Goal: Information Seeking & Learning: Learn about a topic

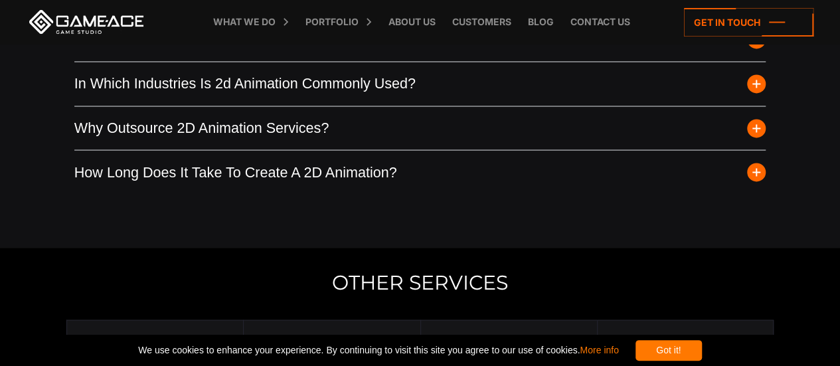
scroll to position [3518, 0]
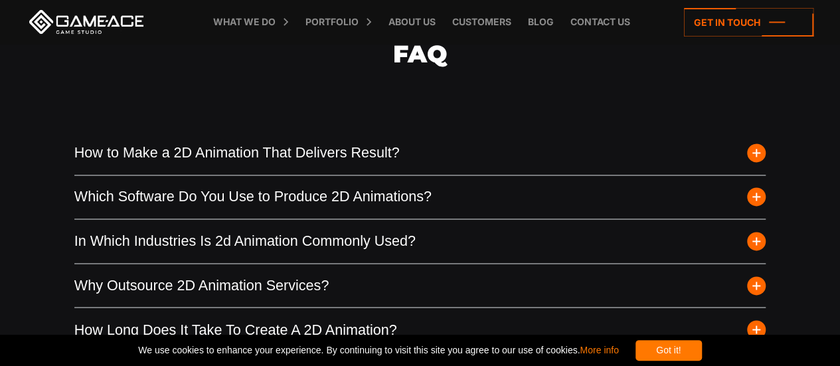
click at [210, 175] on button "How to Make a 2D Animation That Delivers Result?" at bounding box center [420, 153] width 692 height 44
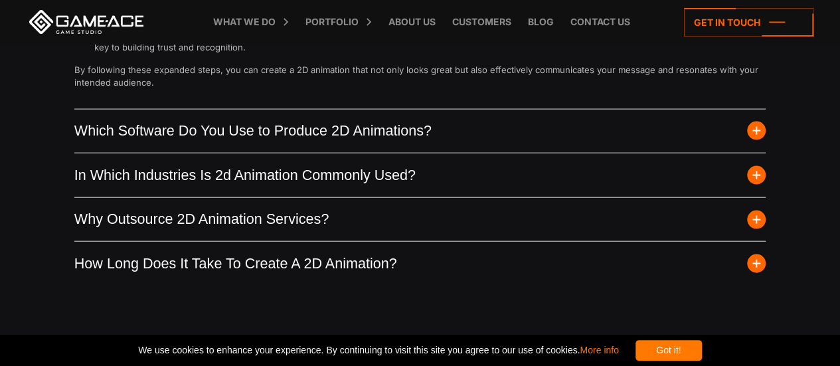
scroll to position [3983, 0]
click at [210, 153] on button "Which Software Do You Use to Produce 2D Animations?" at bounding box center [420, 131] width 692 height 44
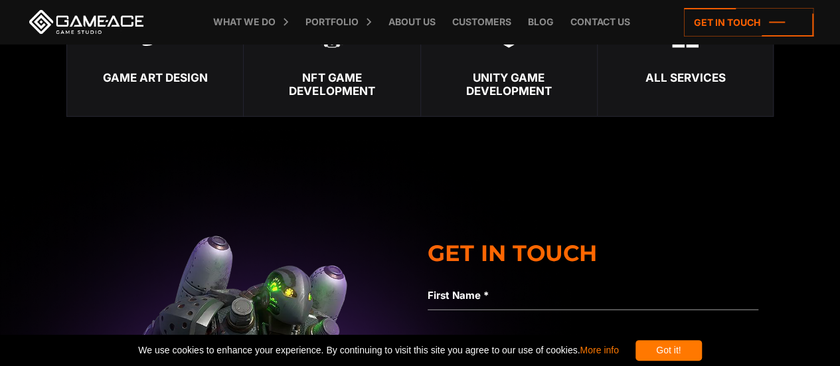
scroll to position [4448, 0]
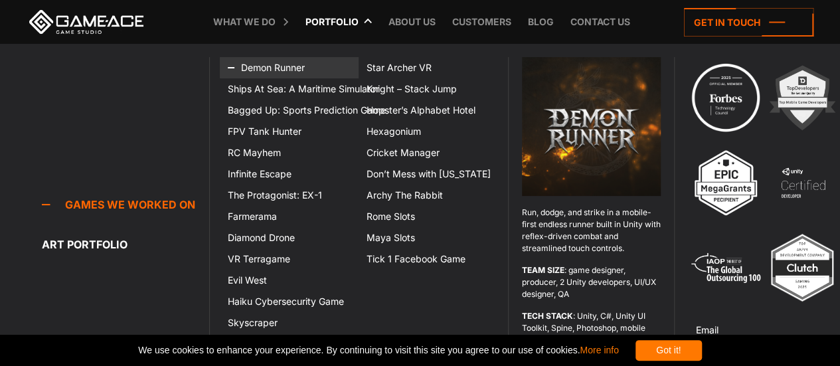
click at [270, 71] on link "Demon Runner" at bounding box center [289, 67] width 139 height 21
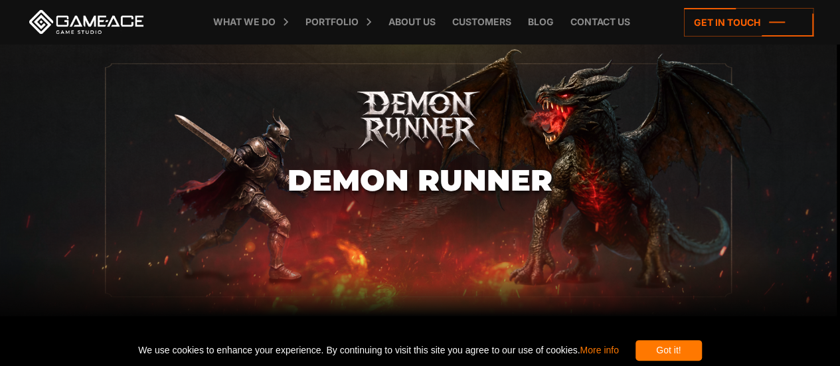
drag, startPoint x: 356, startPoint y: 188, endPoint x: 357, endPoint y: 165, distance: 22.6
